Goal: Communication & Community: Share content

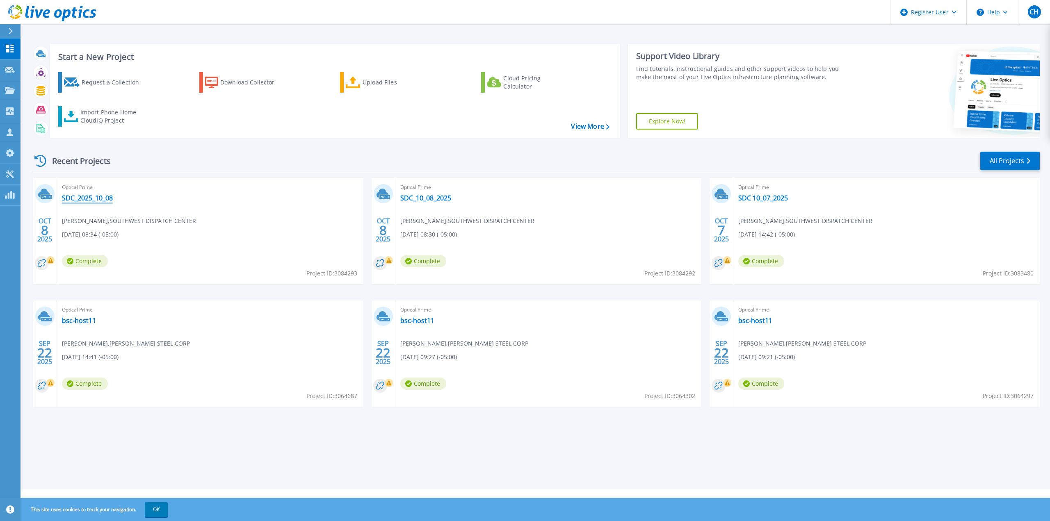
click at [79, 197] on link "SDC_2025_10_08" at bounding box center [87, 198] width 51 height 8
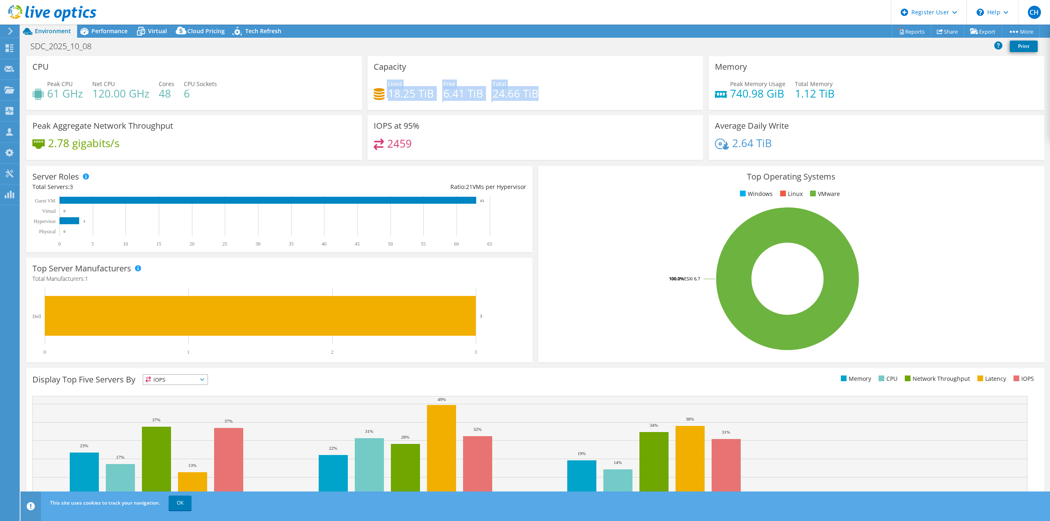
drag, startPoint x: 547, startPoint y: 90, endPoint x: 393, endPoint y: 79, distance: 154.2
click at [393, 79] on div "Capacity Used 18.25 TiB Free 6.41 TiB Total 24.66 TiB" at bounding box center [535, 83] width 336 height 54
click at [443, 82] on span "Free" at bounding box center [449, 84] width 12 height 8
click at [940, 29] on link "Share" at bounding box center [948, 31] width 34 height 13
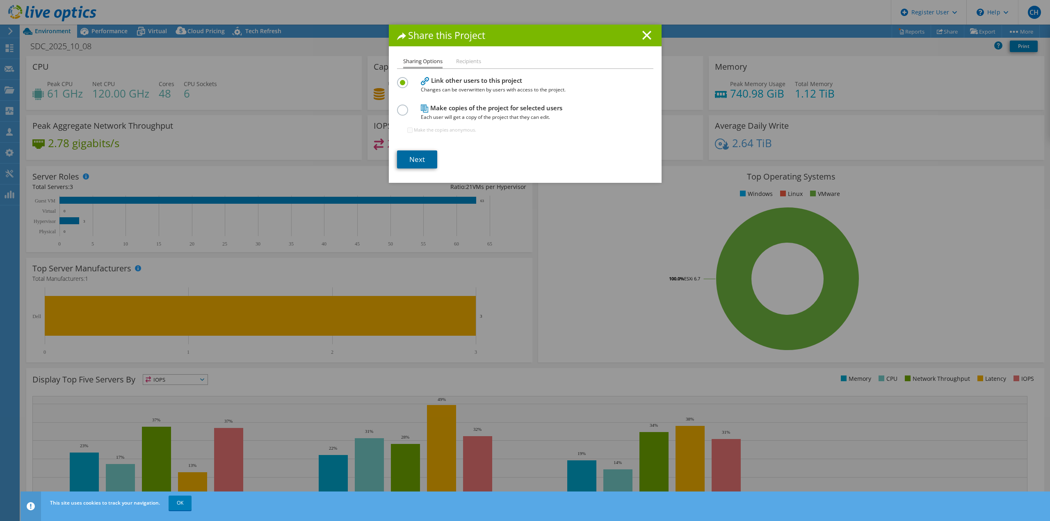
click at [424, 153] on link "Next" at bounding box center [417, 160] width 40 height 18
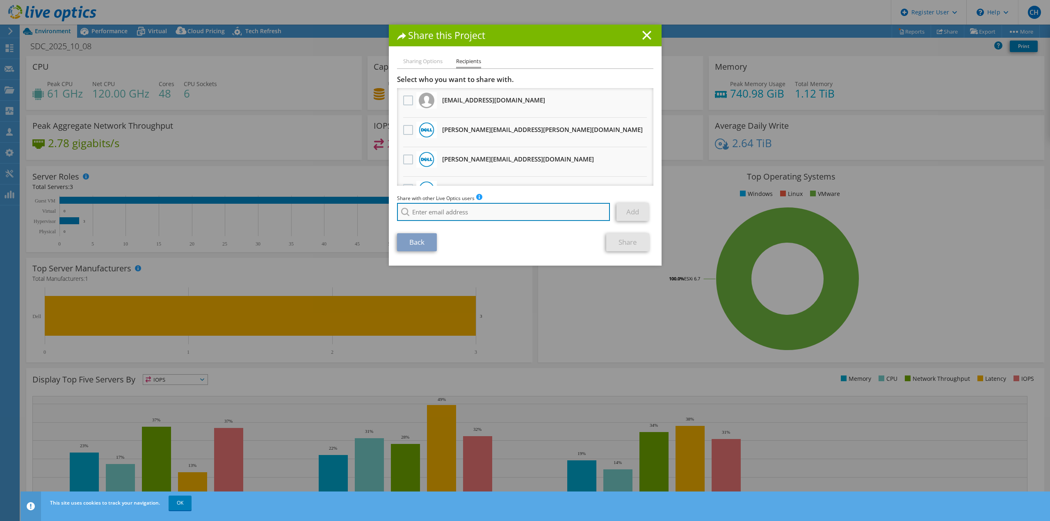
click at [490, 217] on input "search" at bounding box center [503, 212] width 213 height 18
click at [467, 223] on li "[PERSON_NAME][EMAIL_ADDRESS][PERSON_NAME][DOMAIN_NAME]" at bounding box center [480, 223] width 167 height 10
type input "[PERSON_NAME][EMAIL_ADDRESS][PERSON_NAME][DOMAIN_NAME]"
click at [633, 209] on link "Add" at bounding box center [632, 212] width 32 height 18
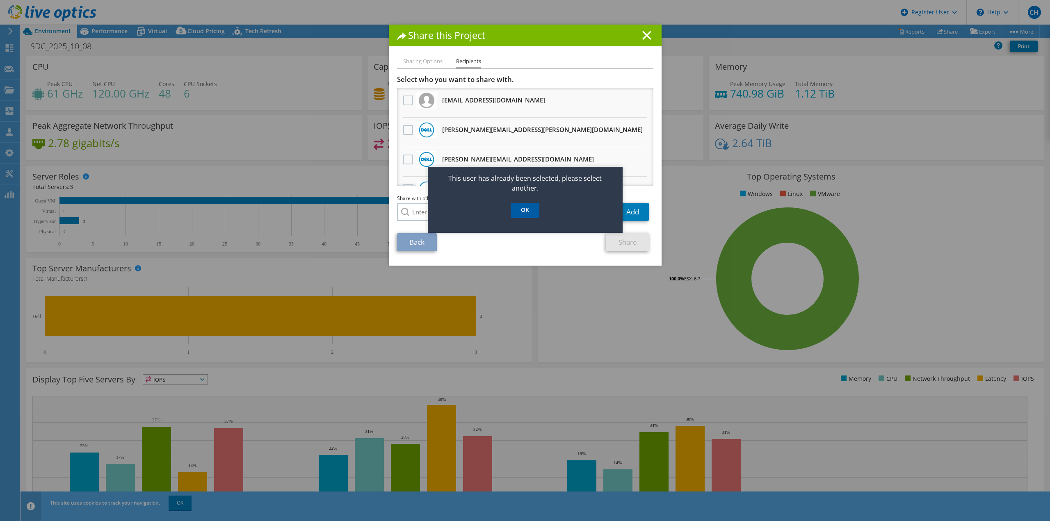
click at [524, 215] on link "OK" at bounding box center [525, 210] width 29 height 15
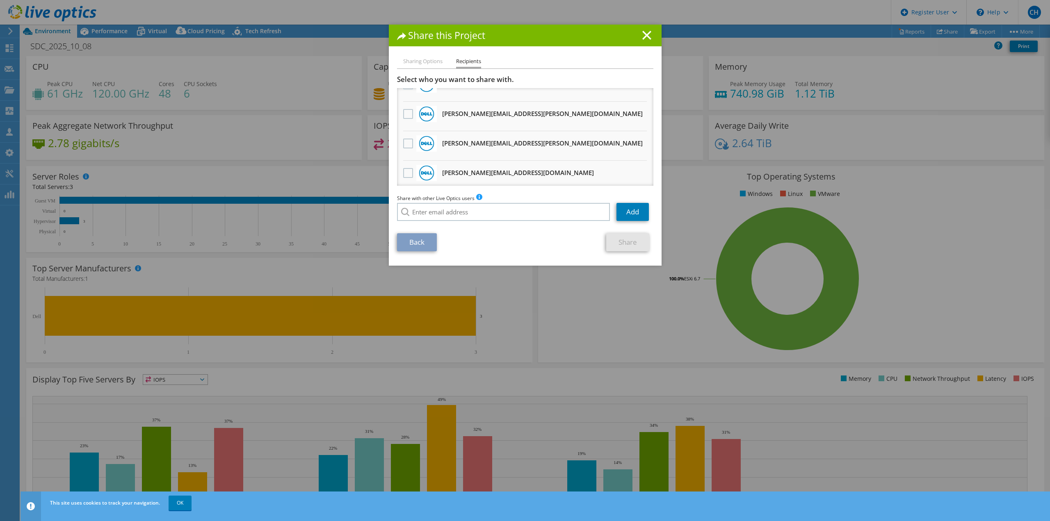
scroll to position [697, 0]
click at [404, 144] on label at bounding box center [409, 142] width 12 height 10
click at [0, 0] on input "checkbox" at bounding box center [0, 0] width 0 height 0
click at [624, 240] on link "Share" at bounding box center [627, 242] width 43 height 18
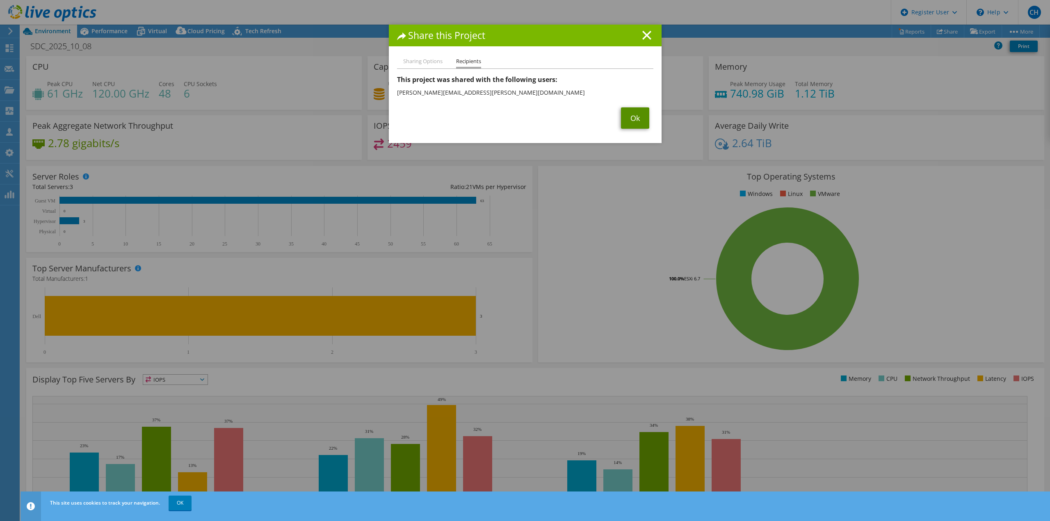
click at [628, 122] on link "Ok" at bounding box center [635, 117] width 28 height 21
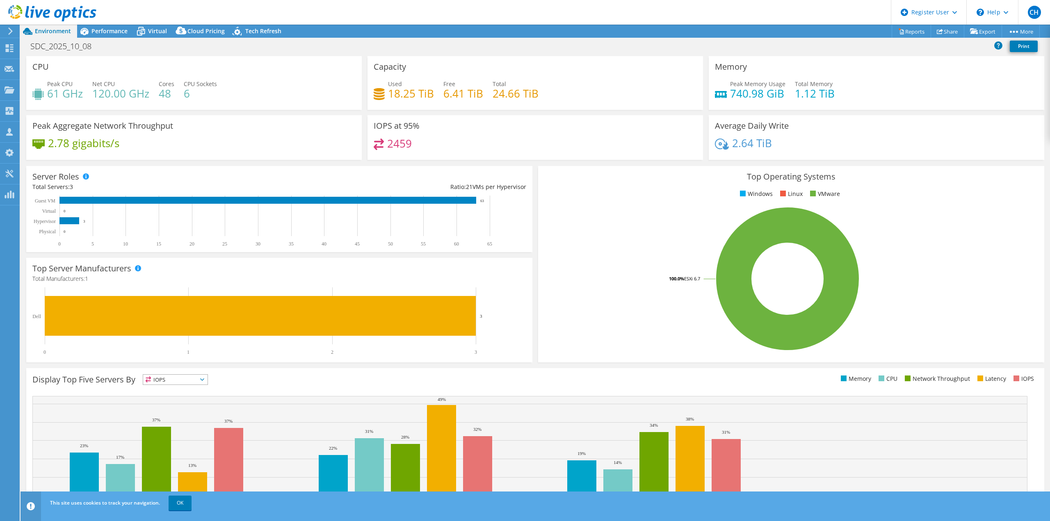
select select "USD"
